Goal: Information Seeking & Learning: Learn about a topic

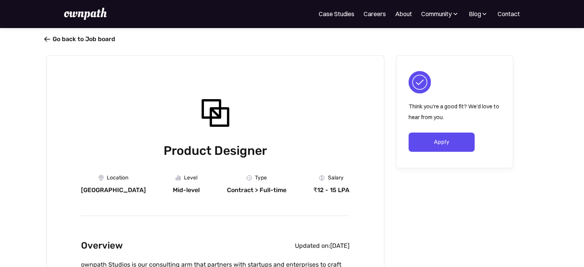
click at [63, 39] on link " Go back to Job board" at bounding box center [80, 38] width 69 height 7
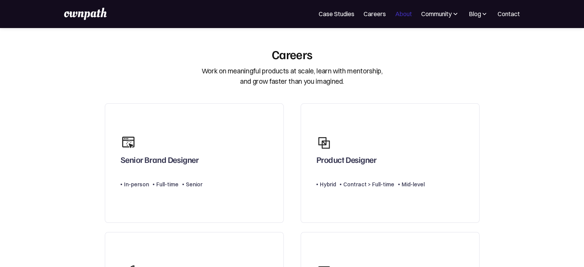
click at [405, 17] on link "About" at bounding box center [403, 13] width 17 height 9
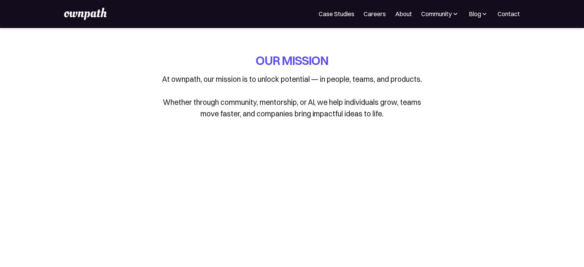
click at [456, 18] on div "Community" at bounding box center [440, 13] width 38 height 9
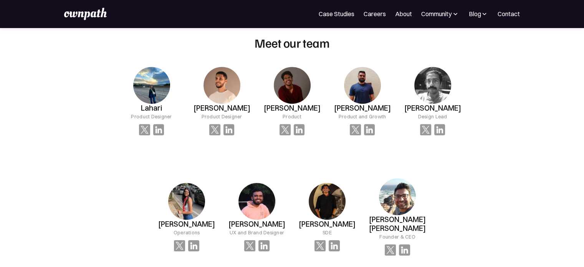
scroll to position [523, 0]
click at [298, 125] on img at bounding box center [299, 129] width 11 height 11
click at [302, 129] on img at bounding box center [299, 129] width 11 height 11
click at [223, 135] on img at bounding box center [228, 129] width 11 height 11
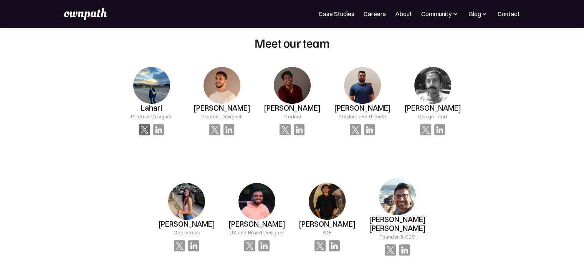
click at [145, 130] on img at bounding box center [144, 129] width 11 height 11
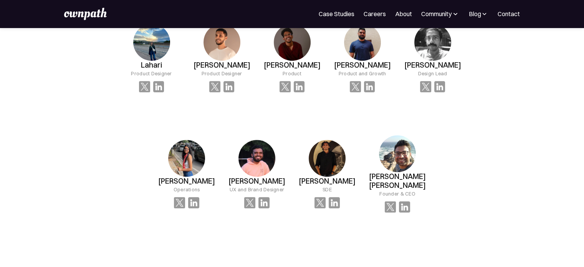
scroll to position [567, 0]
click at [333, 196] on img at bounding box center [333, 201] width 11 height 11
